Goal: Information Seeking & Learning: Check status

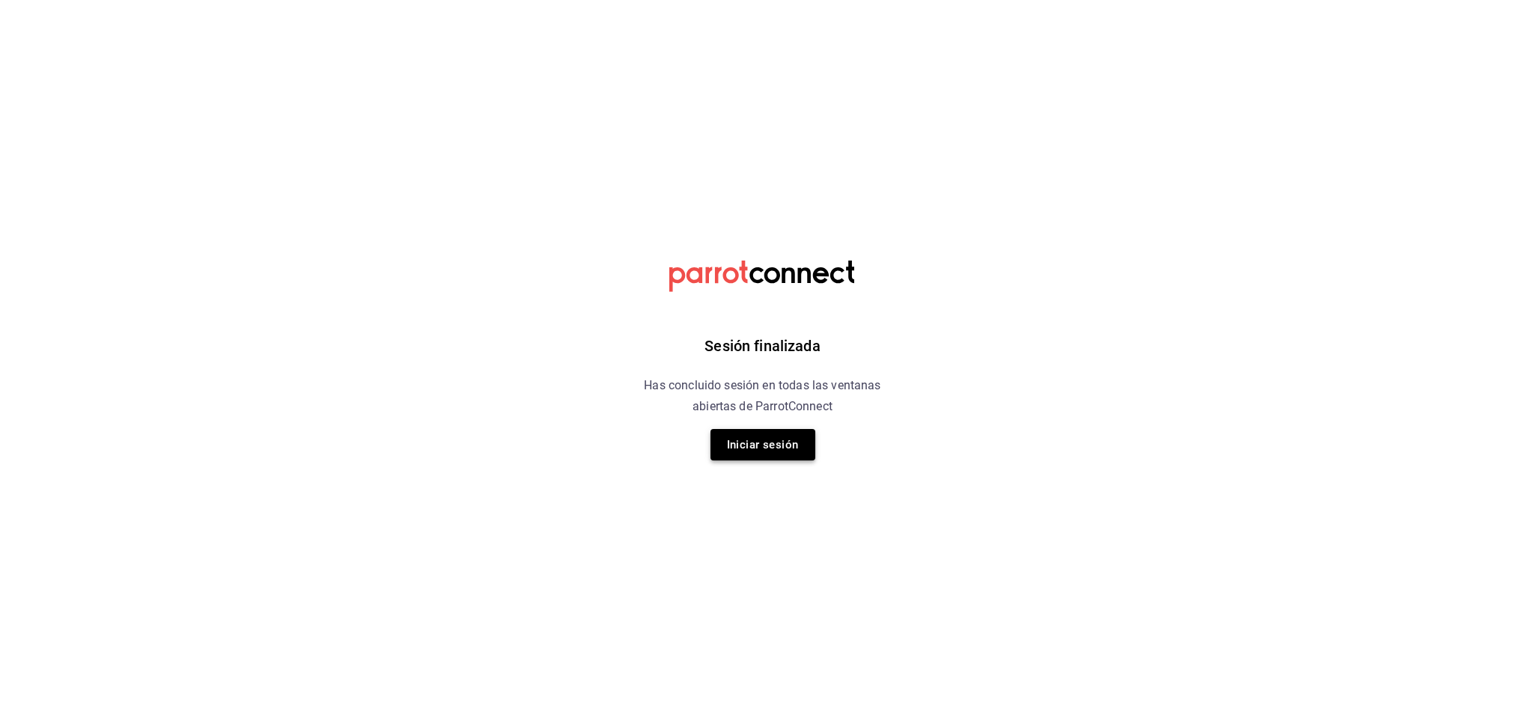
click at [764, 451] on button "Iniciar sesión" at bounding box center [763, 444] width 105 height 31
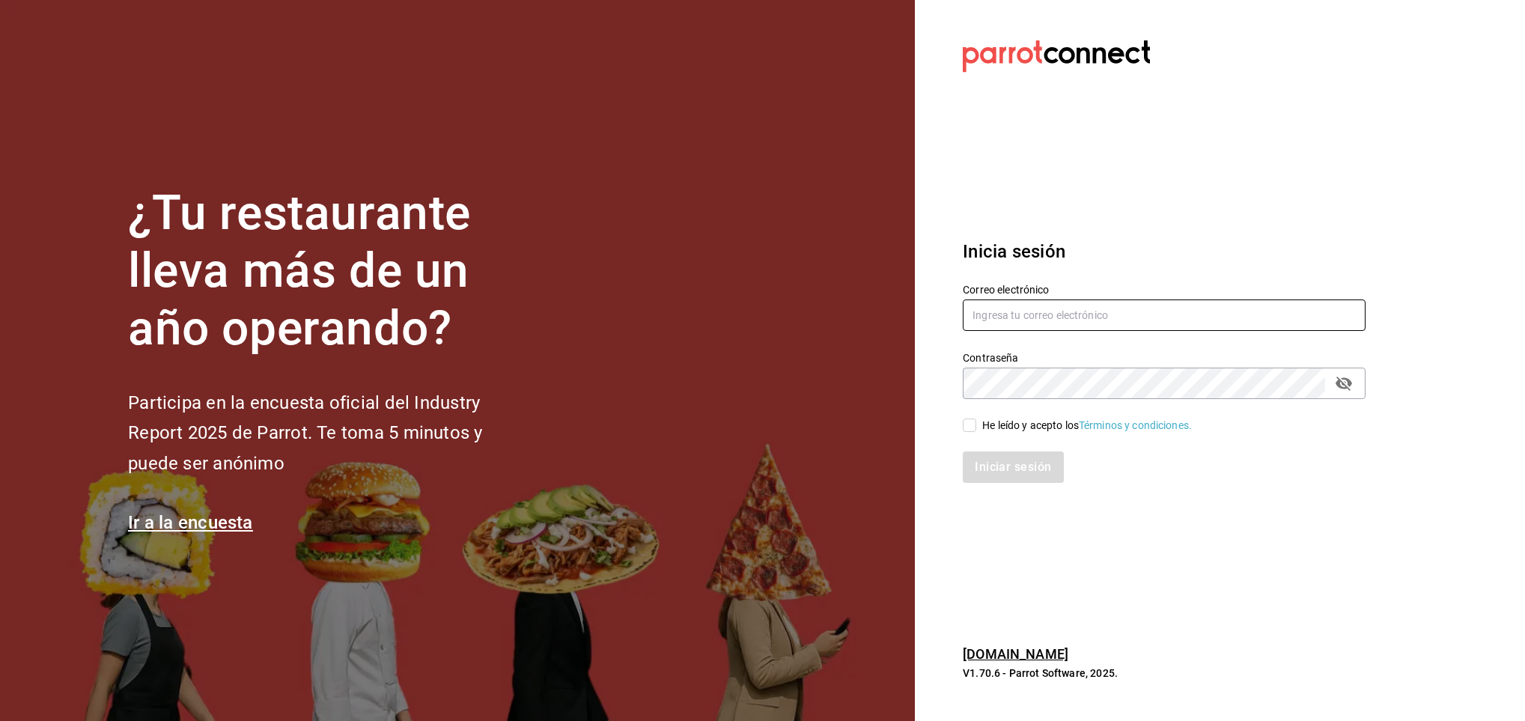
type input "[EMAIL_ADDRESS][DOMAIN_NAME]"
click at [967, 428] on input "He leído y acepto los Términos y condiciones." at bounding box center [969, 425] width 13 height 13
checkbox input "true"
click at [991, 458] on button "Iniciar sesión" at bounding box center [1014, 466] width 102 height 31
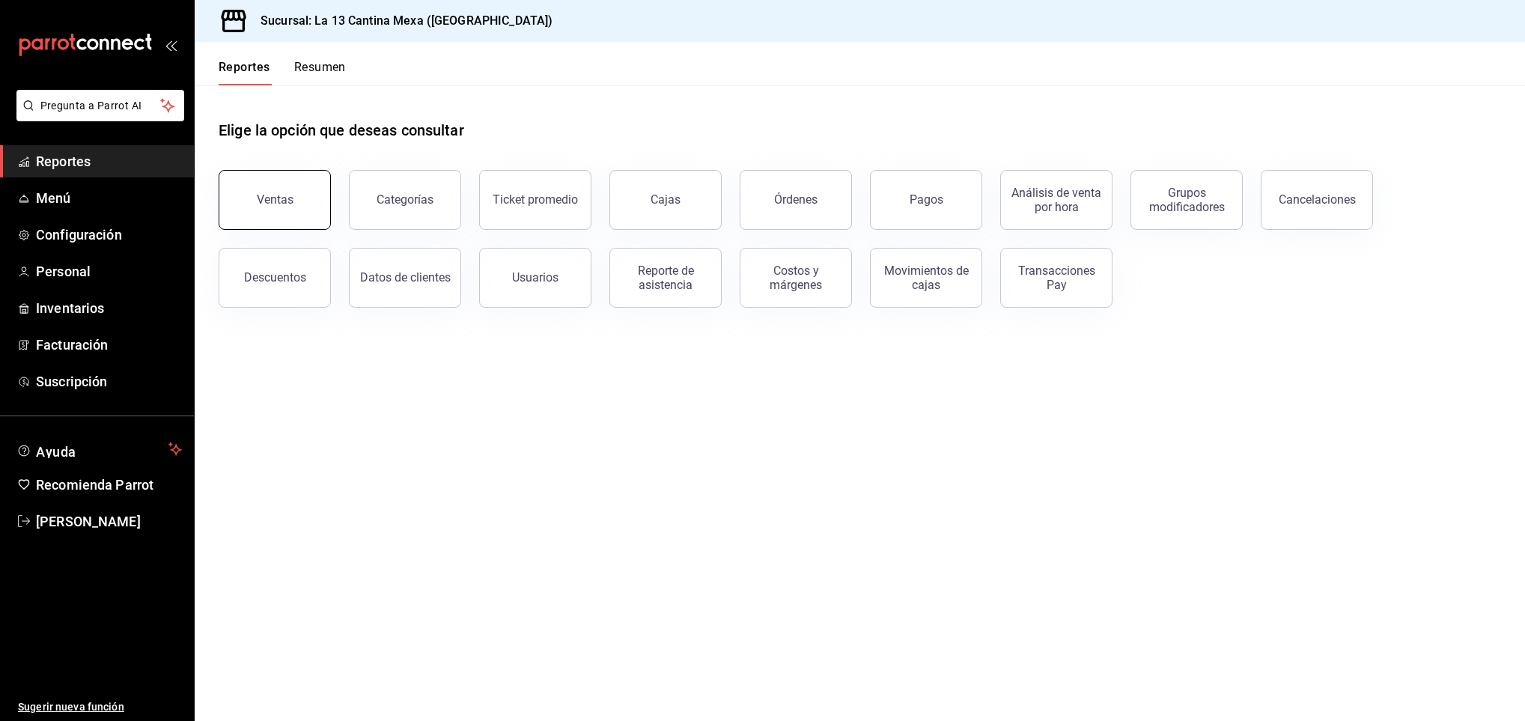
click at [281, 198] on div "Ventas" at bounding box center [275, 199] width 37 height 14
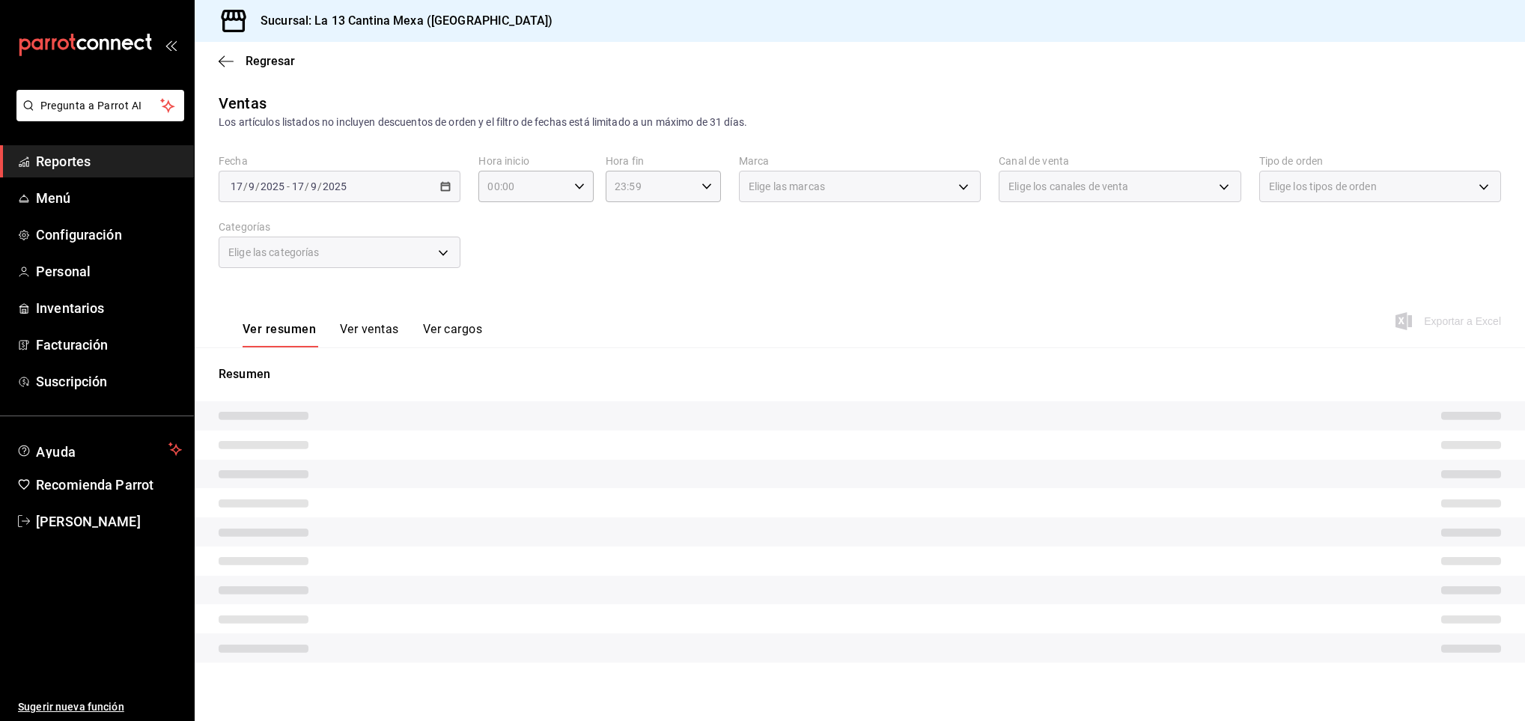
click at [434, 187] on div "2025-09-17 17 / 9 / 2025 - 2025-09-17 17 / 9 / 2025" at bounding box center [340, 186] width 242 height 31
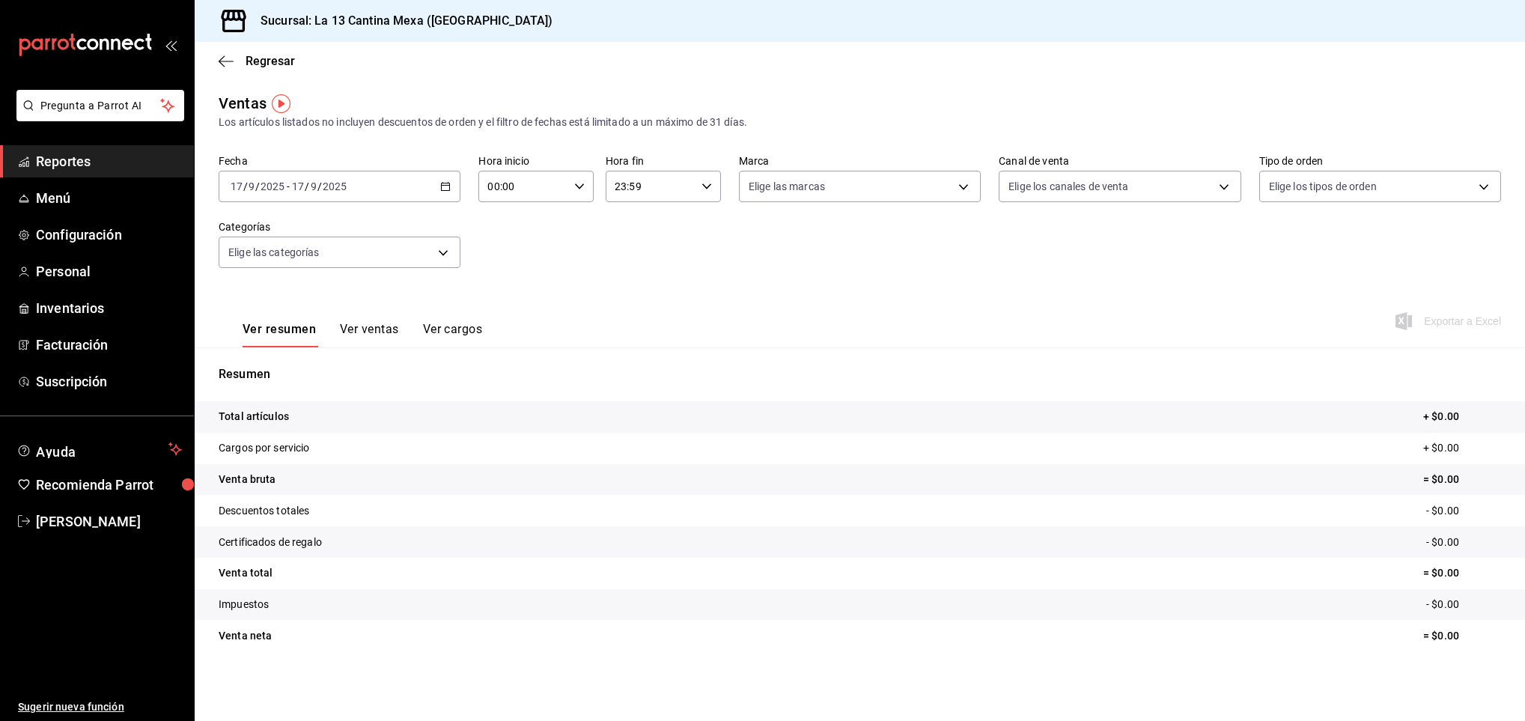
click at [448, 189] on icon "button" at bounding box center [445, 186] width 10 height 10
click at [276, 364] on span "Rango de fechas" at bounding box center [289, 367] width 116 height 16
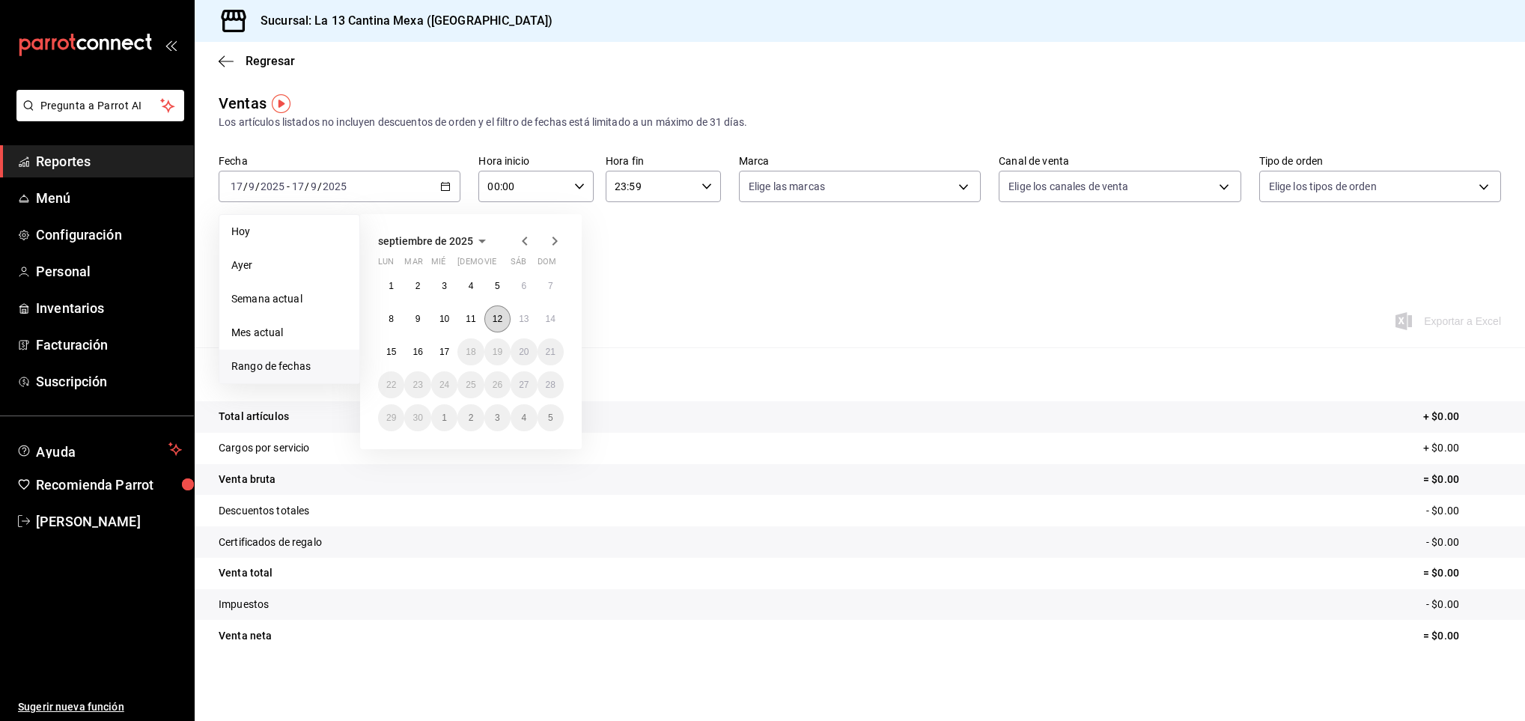
click at [497, 328] on button "12" at bounding box center [497, 318] width 26 height 27
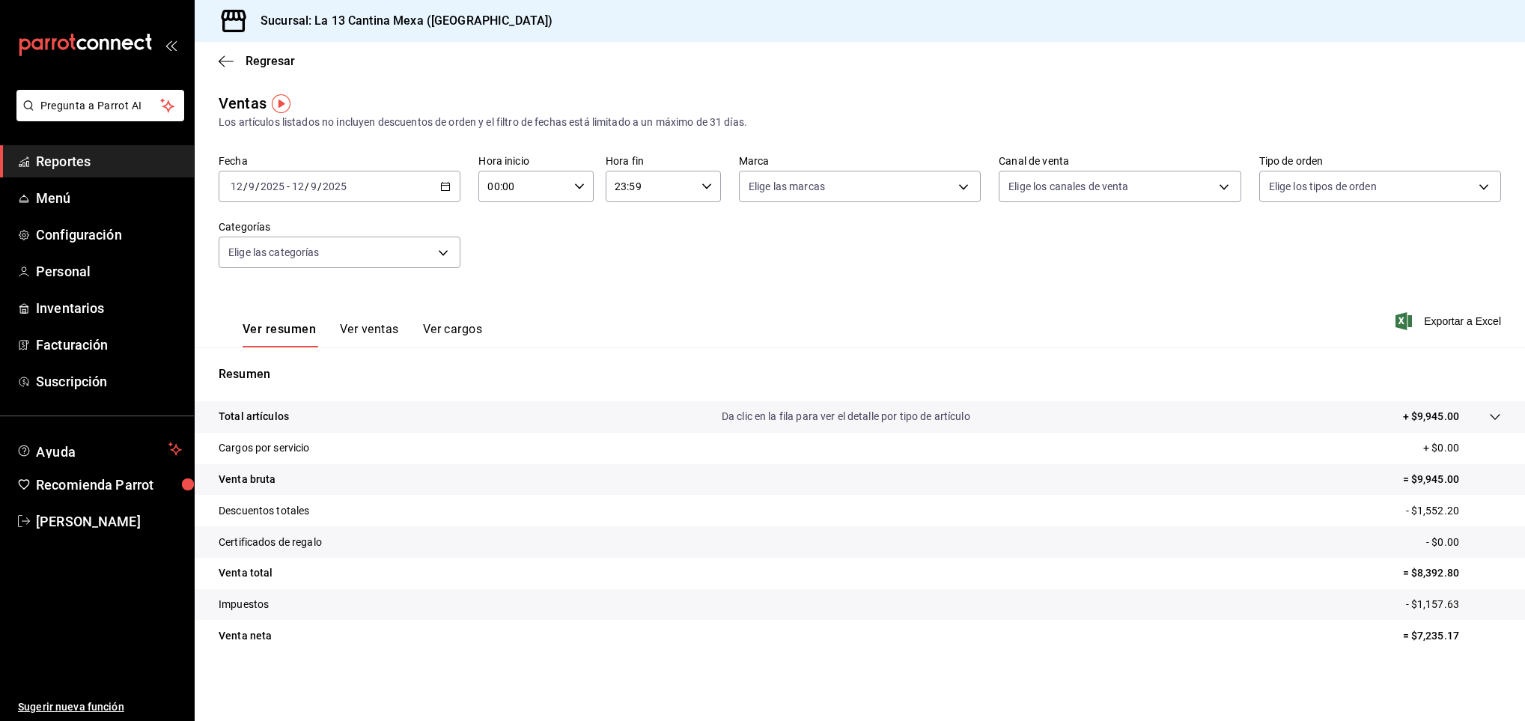
click at [380, 333] on button "Ver ventas" at bounding box center [369, 334] width 59 height 25
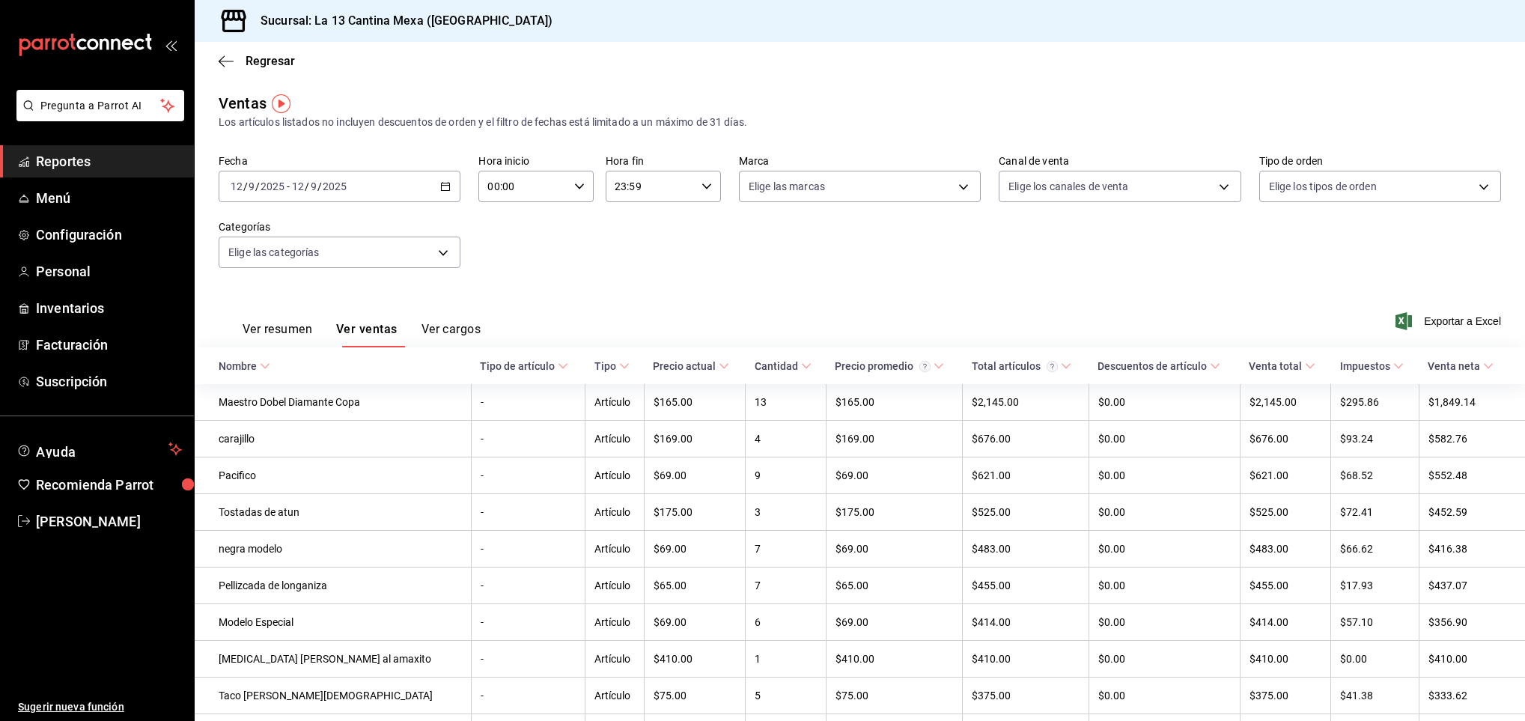
click at [467, 326] on button "Ver cargos" at bounding box center [452, 334] width 60 height 25
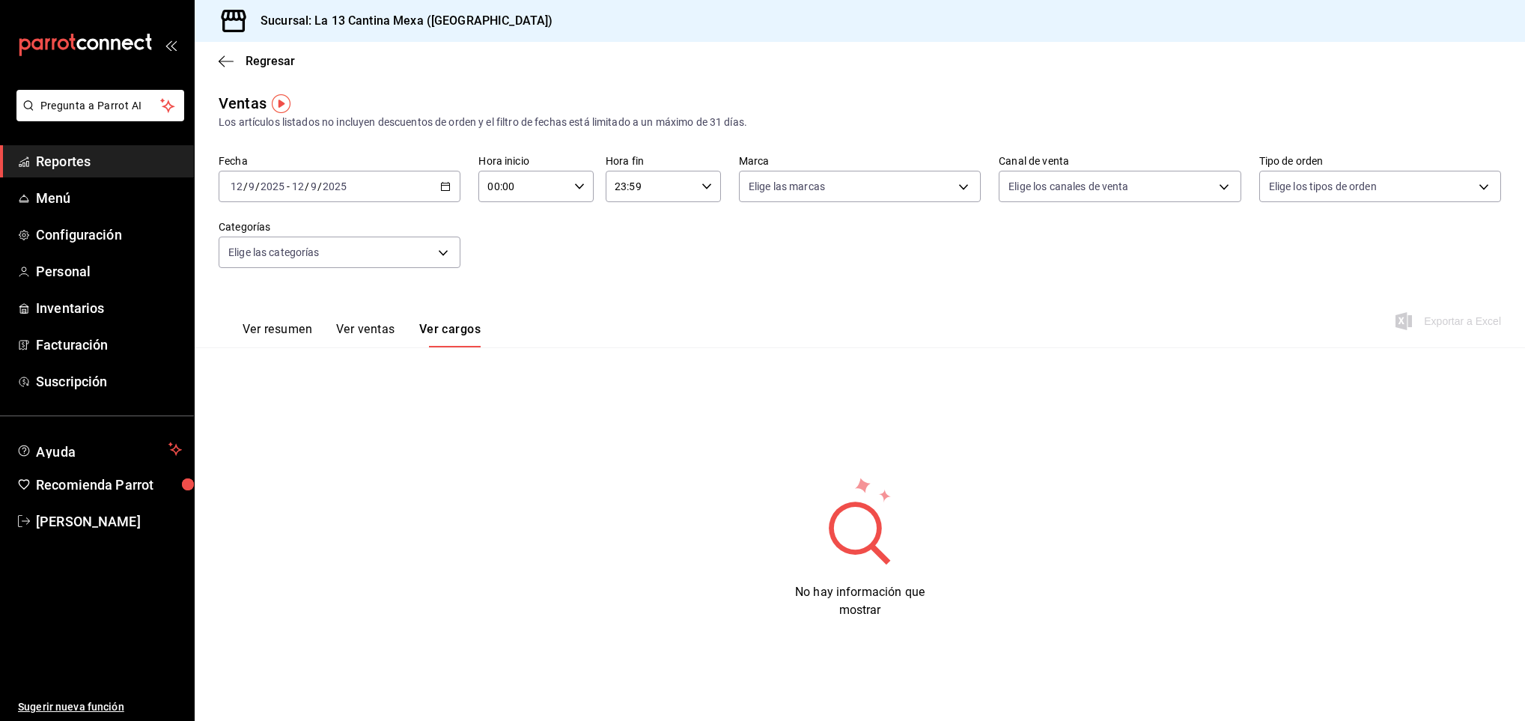
click at [272, 329] on button "Ver resumen" at bounding box center [278, 334] width 70 height 25
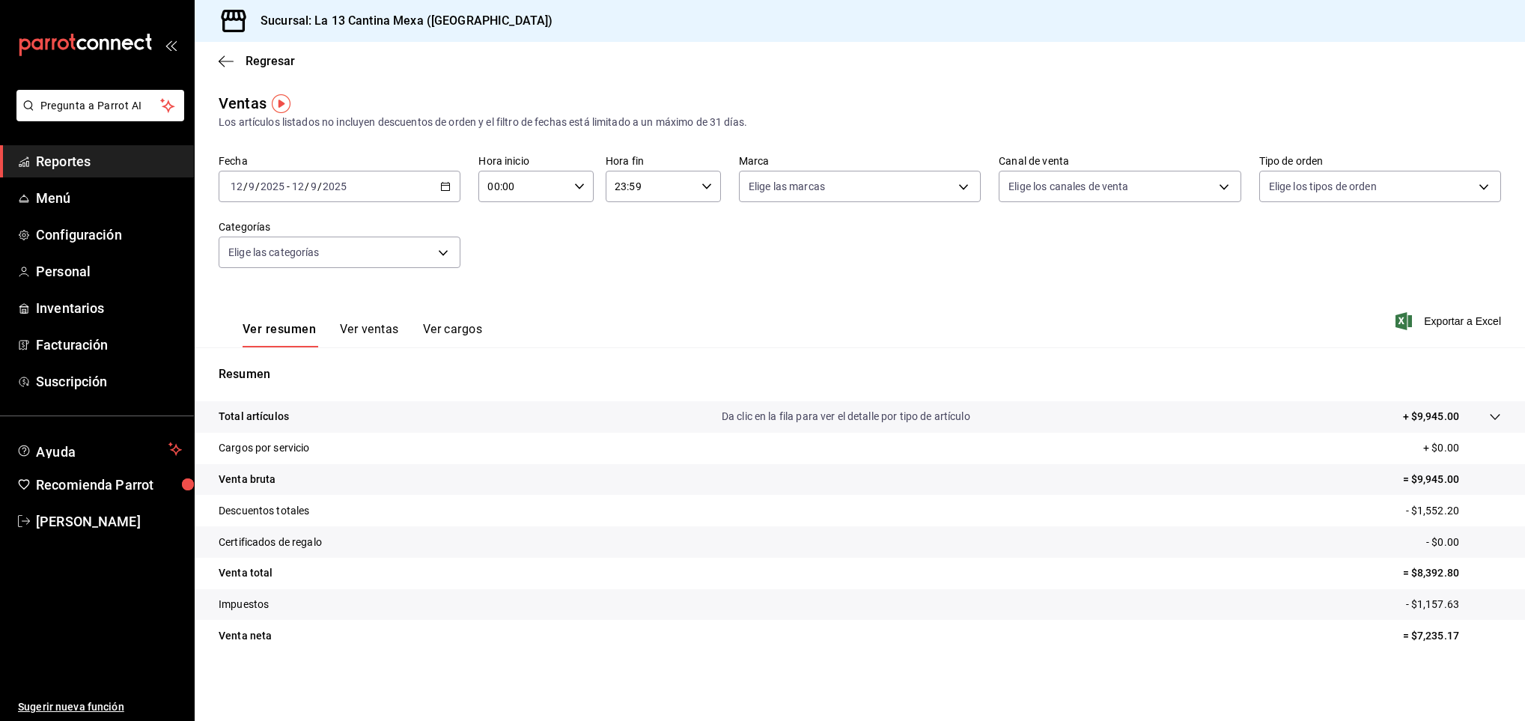
click at [1498, 416] on icon at bounding box center [1495, 417] width 10 height 6
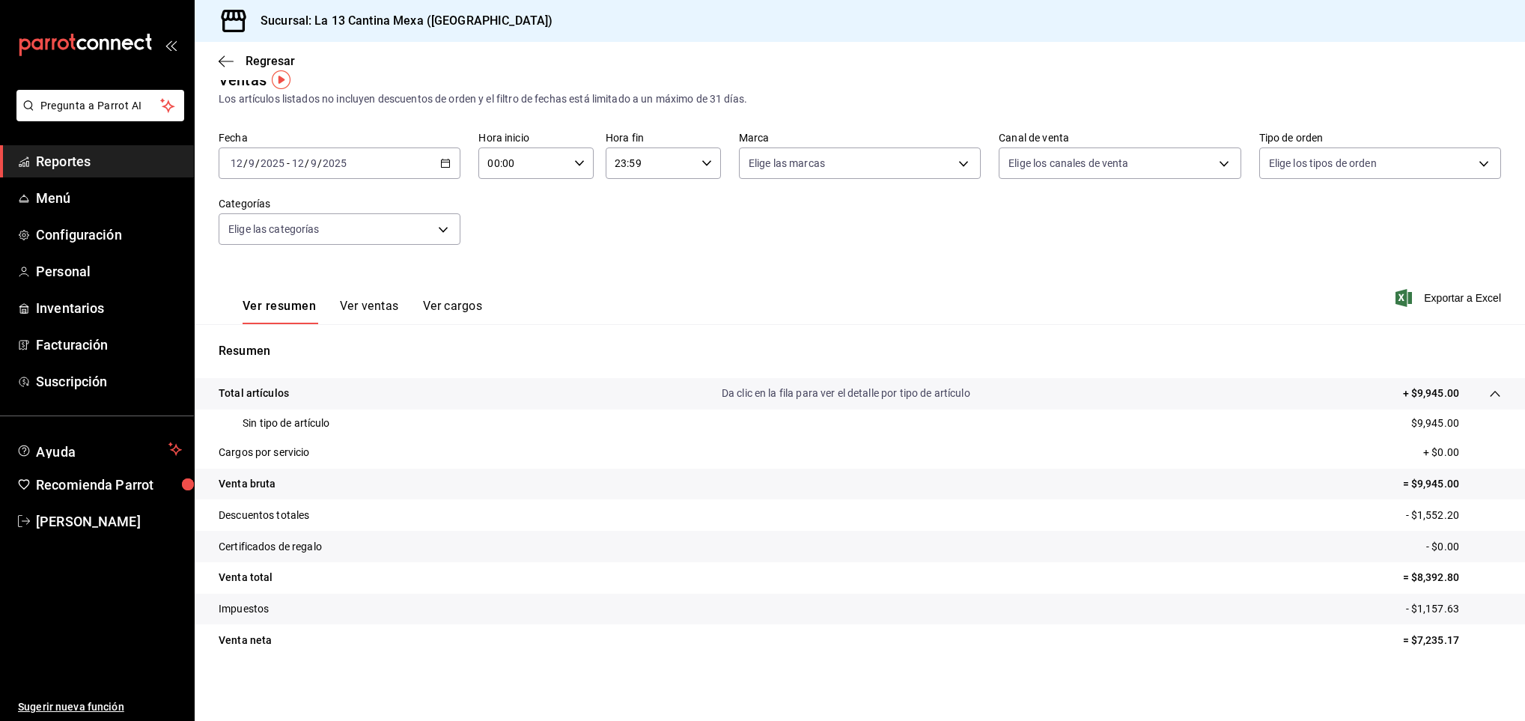
click at [858, 395] on p "Da clic en la fila para ver el detalle por tipo de artículo" at bounding box center [846, 394] width 249 height 16
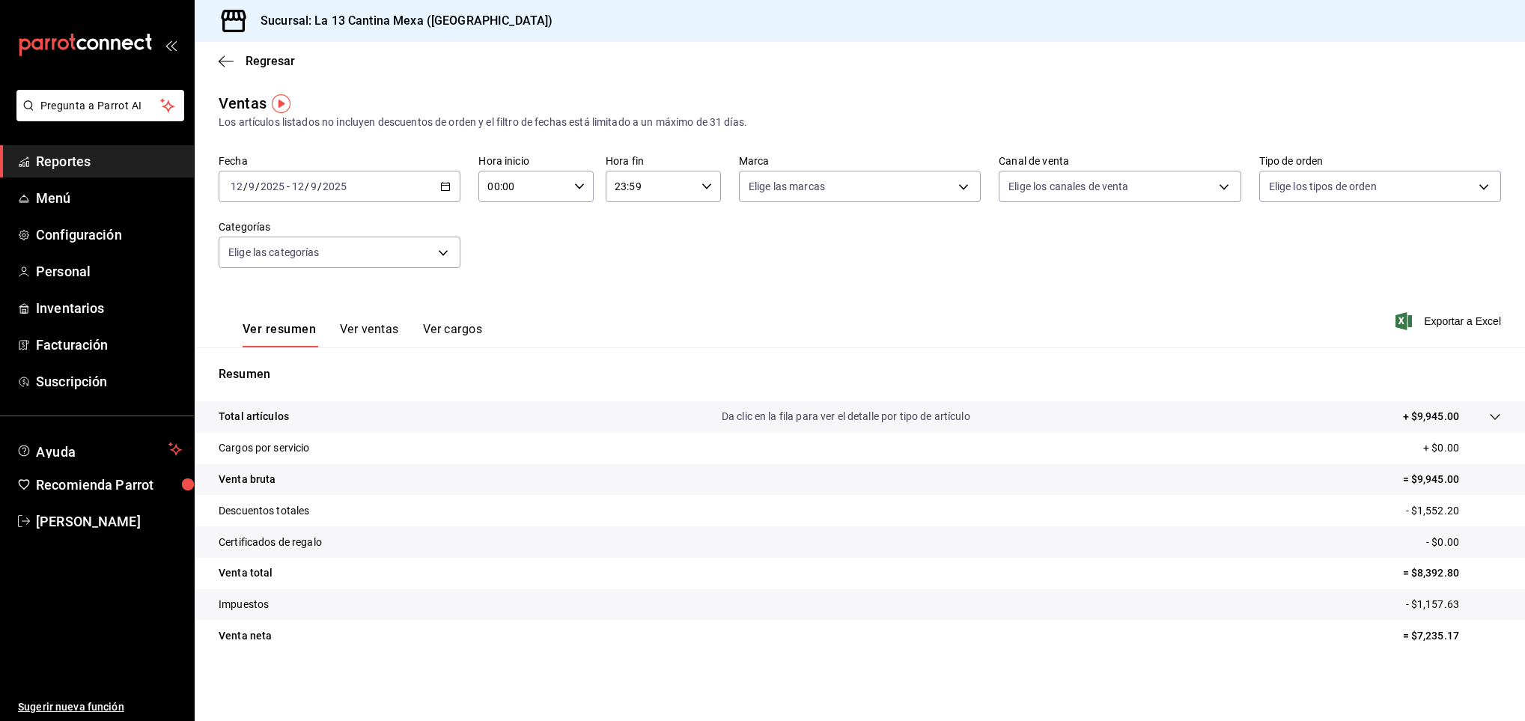
click at [881, 416] on p "Da clic en la fila para ver el detalle por tipo de artículo" at bounding box center [846, 417] width 249 height 16
click at [451, 189] on div "2025-09-12 12 / 9 / 2025 - 2025-09-12 12 / 9 / 2025" at bounding box center [340, 186] width 242 height 31
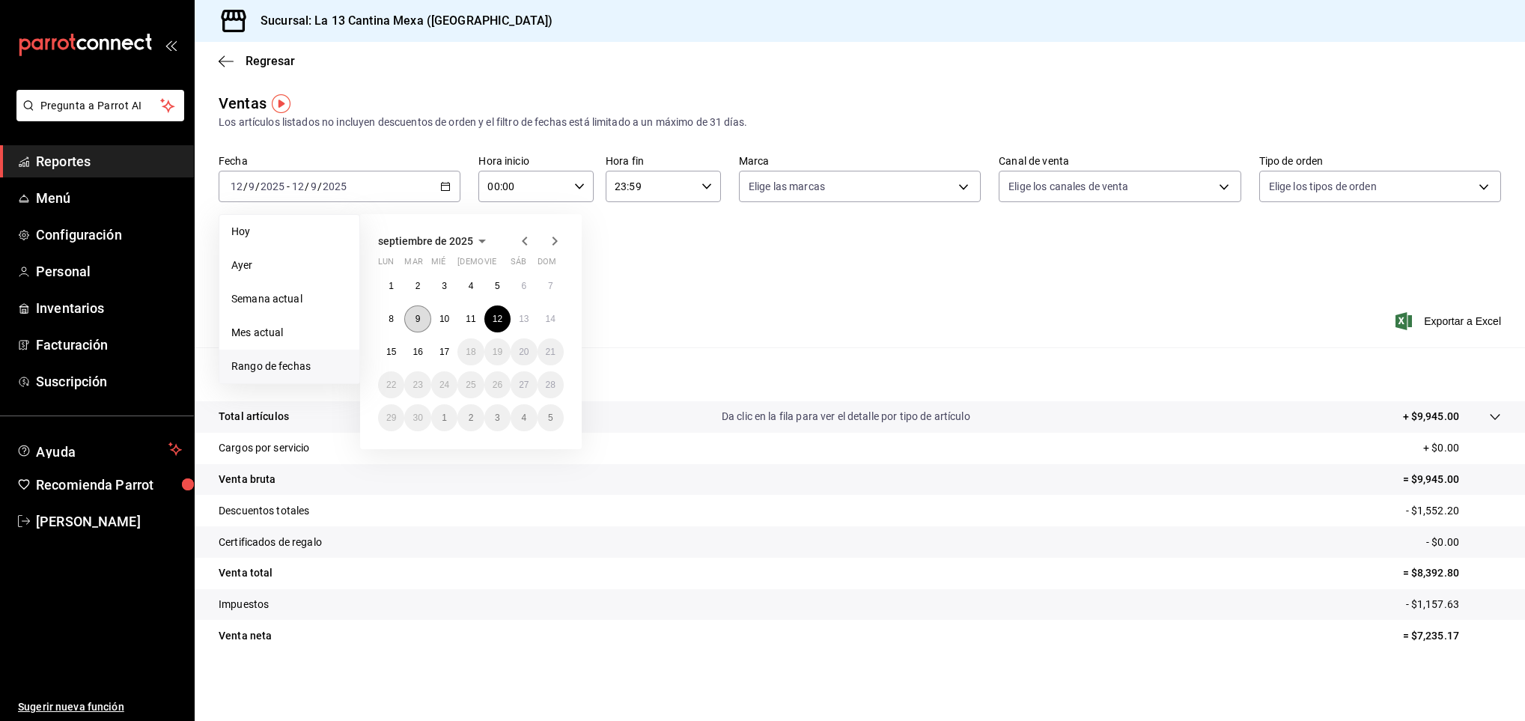
click at [425, 317] on button "9" at bounding box center [417, 318] width 26 height 27
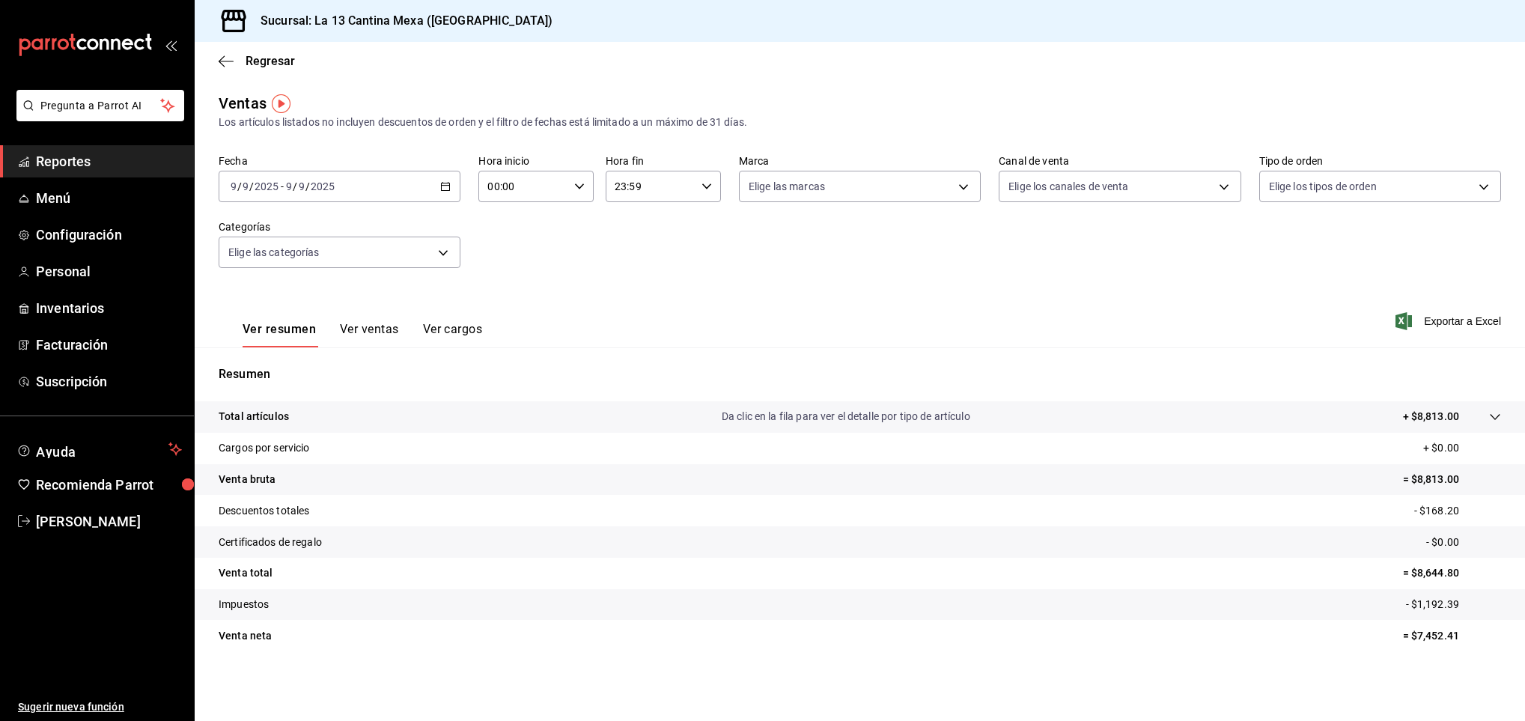
click at [445, 189] on icon "button" at bounding box center [445, 186] width 10 height 10
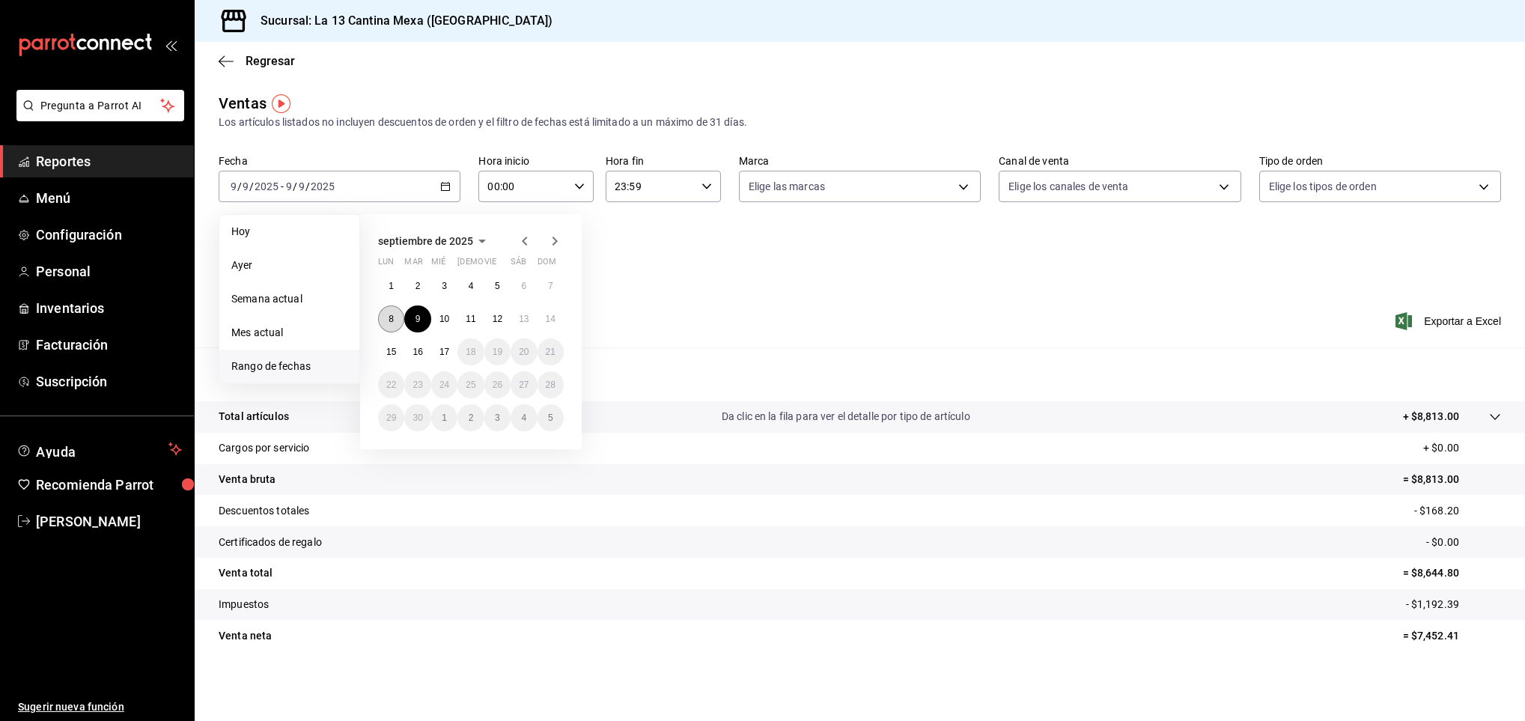
click at [385, 322] on button "8" at bounding box center [391, 318] width 26 height 27
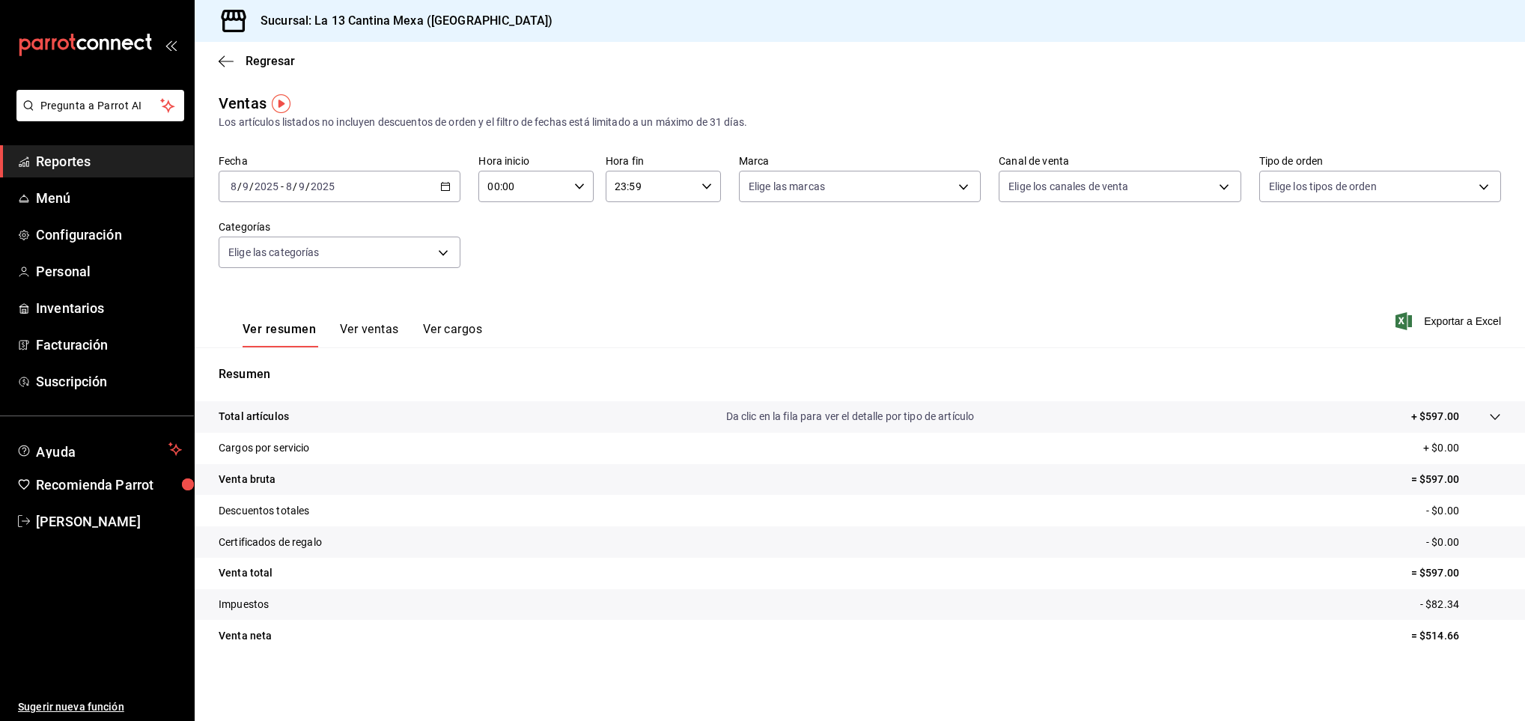
click at [451, 187] on div "2025-09-08 8 / 9 / 2025 - 2025-09-08 8 / 9 / 2025" at bounding box center [340, 186] width 242 height 31
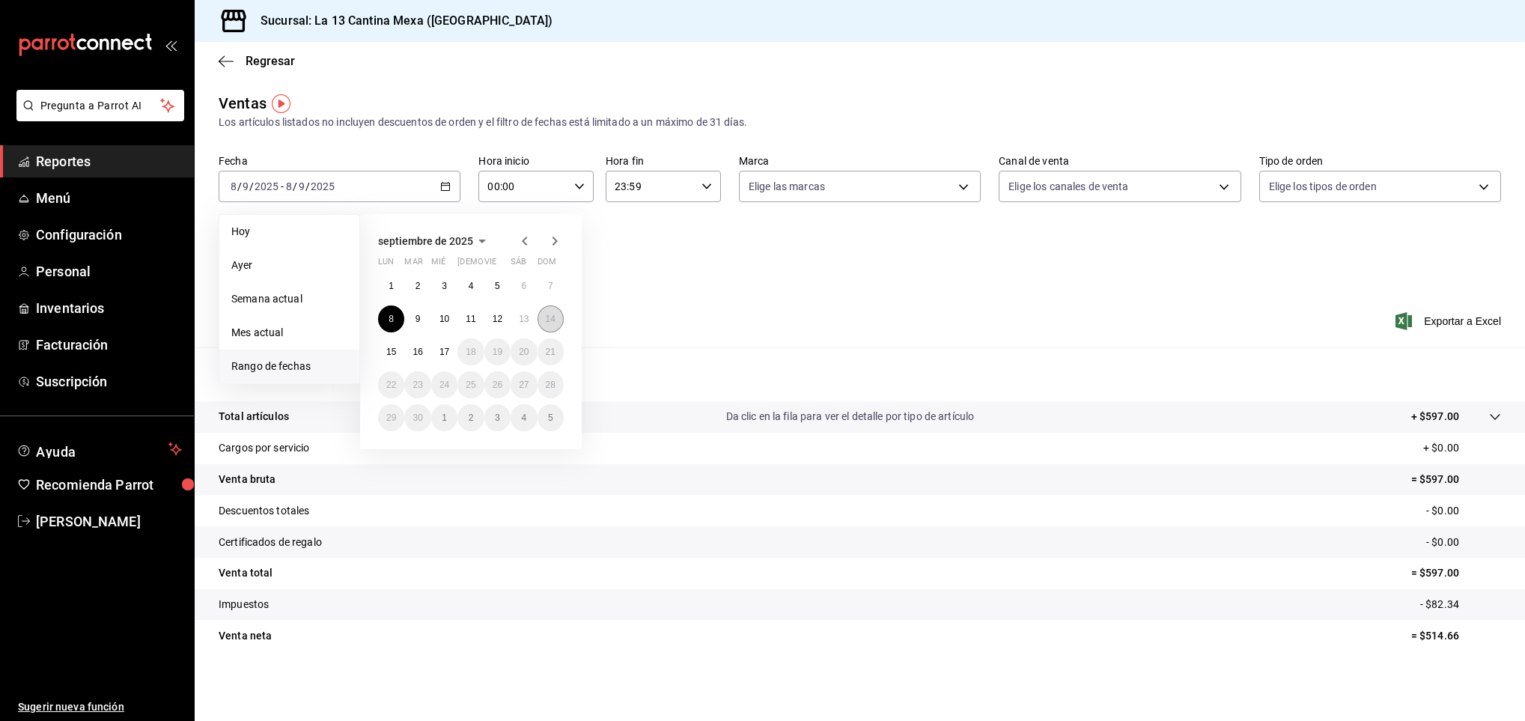
click at [542, 323] on button "14" at bounding box center [551, 318] width 26 height 27
